Goal: Transaction & Acquisition: Purchase product/service

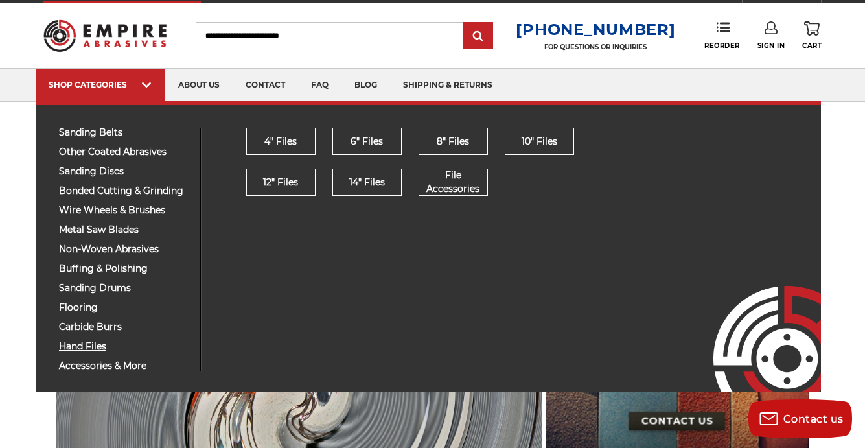
scroll to position [67, 0]
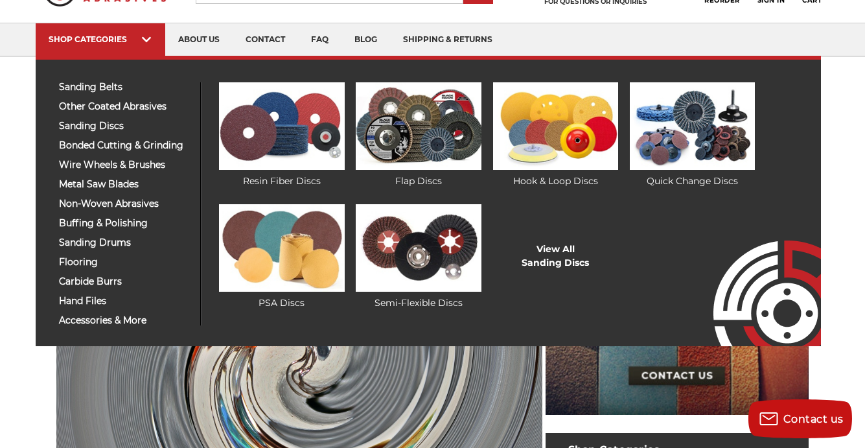
click at [100, 117] on div "sanding belts 3/8" x 13" 1/2" x 18" 1/2" x 24" 1" x 30" 1" x 42"" at bounding box center [125, 203] width 152 height 243
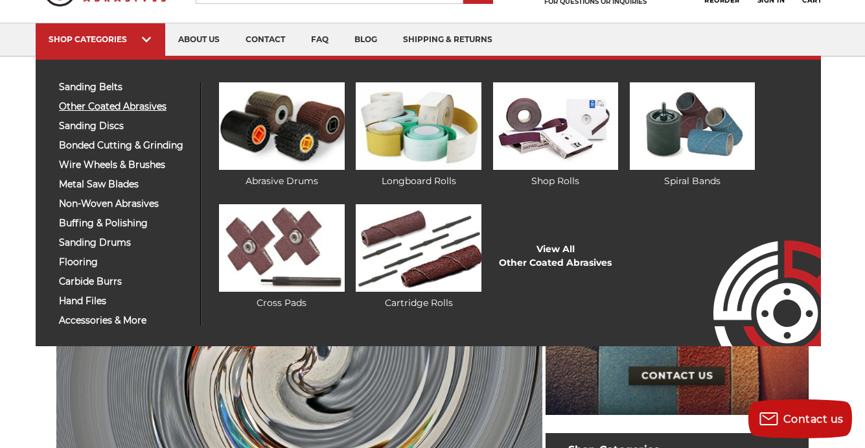
scroll to position [60, 0]
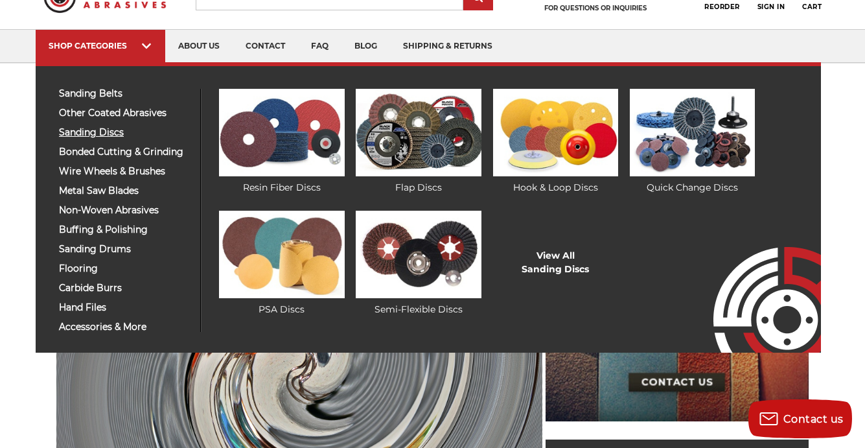
click at [73, 132] on span "sanding discs" at bounding box center [125, 133] width 132 height 10
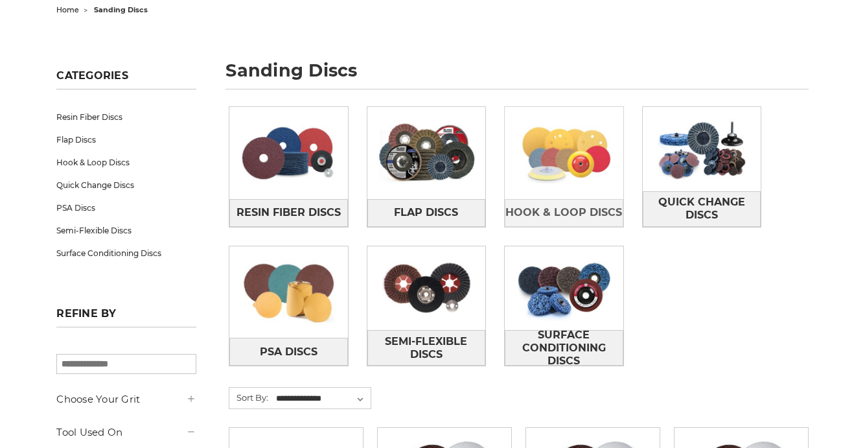
scroll to position [141, 0]
click at [575, 184] on img at bounding box center [564, 153] width 119 height 84
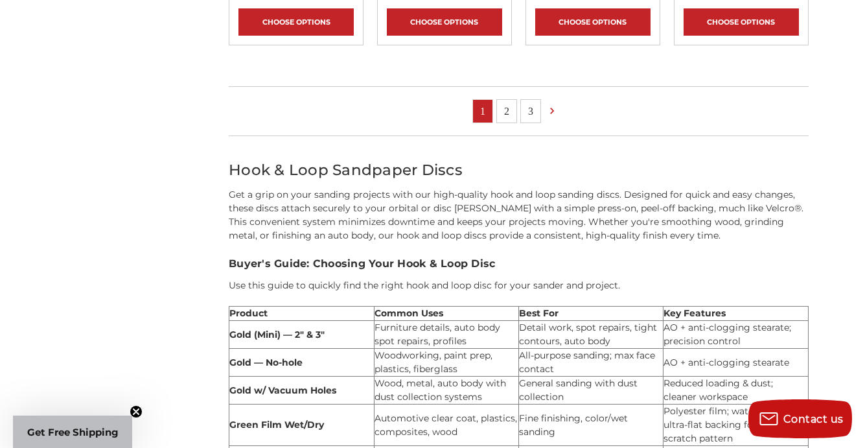
scroll to position [1058, 0]
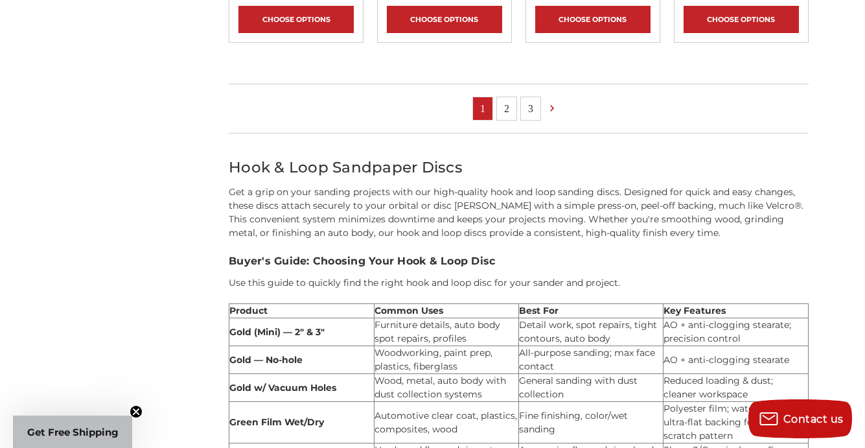
click at [500, 108] on link "2" at bounding box center [506, 108] width 19 height 23
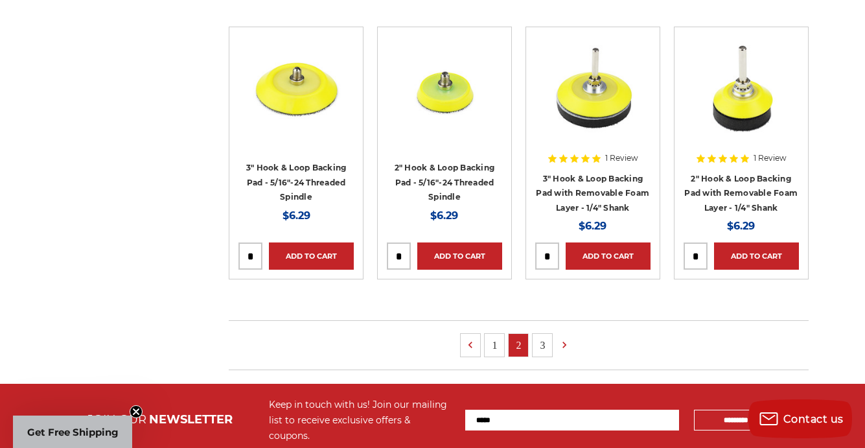
scroll to position [823, 0]
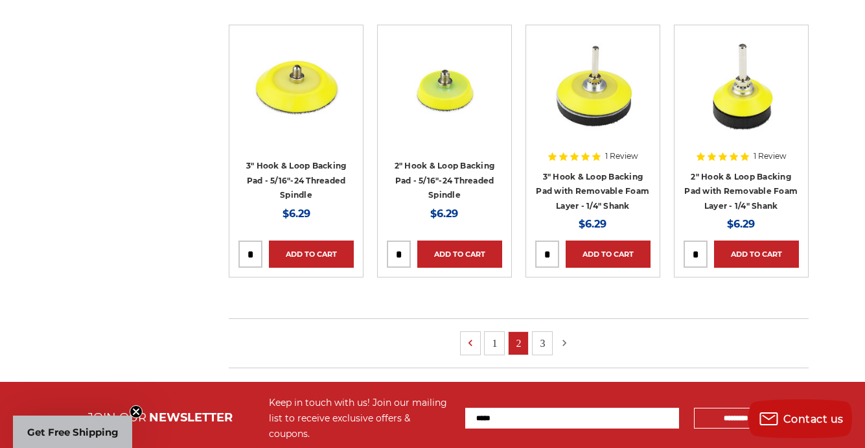
click at [560, 336] on icon at bounding box center [564, 343] width 13 height 14
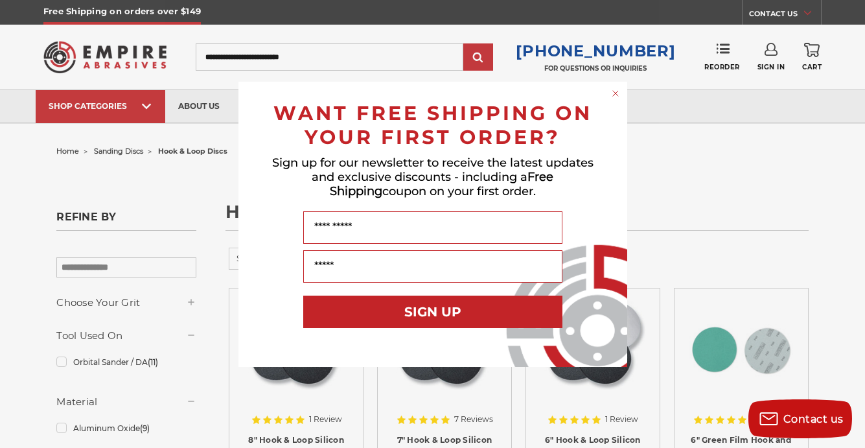
click at [614, 83] on form "WANT FREE SHIPPING ON YOUR FIRST ORDER? Sign up for our newsletter to receive t…" at bounding box center [432, 224] width 389 height 285
click at [608, 94] on form "WANT FREE SHIPPING ON YOUR FIRST ORDER? Sign up for our newsletter to receive t…" at bounding box center [432, 224] width 389 height 285
click at [612, 91] on circle "Close dialog" at bounding box center [615, 93] width 12 height 12
